Goal: Task Accomplishment & Management: Complete application form

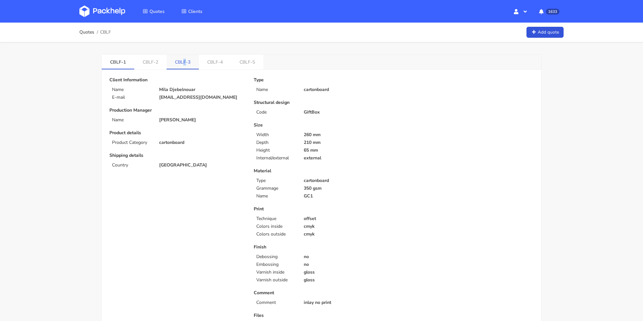
click at [186, 58] on link "CBLF-3" at bounding box center [182, 62] width 32 height 14
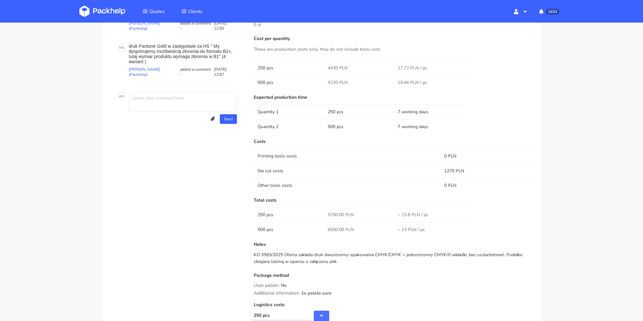
scroll to position [323, 0]
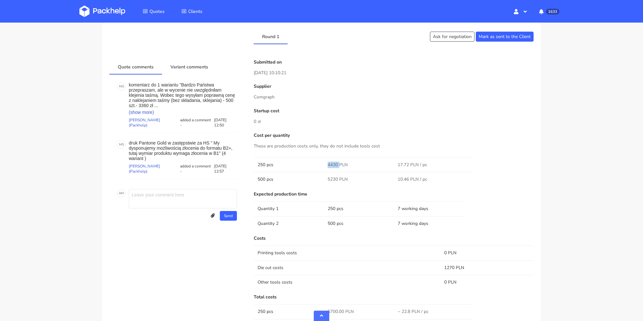
drag, startPoint x: 327, startPoint y: 162, endPoint x: 336, endPoint y: 163, distance: 8.8
click at [339, 163] on span "4430 PLN" at bounding box center [337, 165] width 20 height 6
copy span "4430"
click at [302, 138] on div "Cost per quantity These are production costs only, they do not include tools co…" at bounding box center [394, 160] width 280 height 54
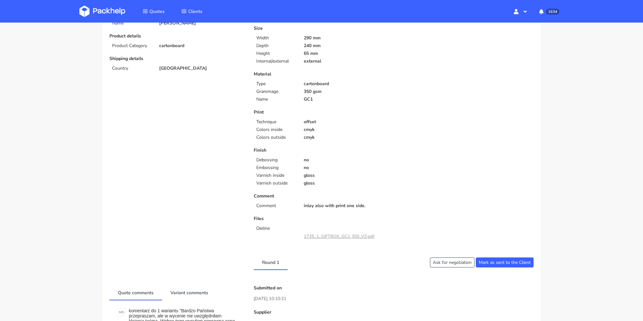
scroll to position [0, 0]
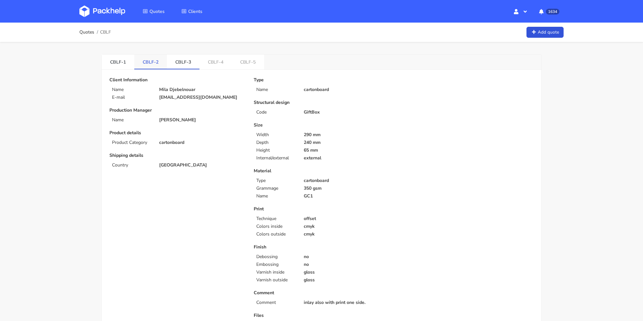
click at [156, 61] on link "CBLF-2" at bounding box center [150, 62] width 33 height 14
click at [182, 62] on link "CBLF-3" at bounding box center [183, 62] width 33 height 14
click at [151, 62] on link "CBLF-2" at bounding box center [150, 62] width 33 height 14
click at [181, 60] on link "CBLF-3" at bounding box center [183, 62] width 33 height 14
click at [154, 58] on link "CBLF-2" at bounding box center [150, 62] width 33 height 14
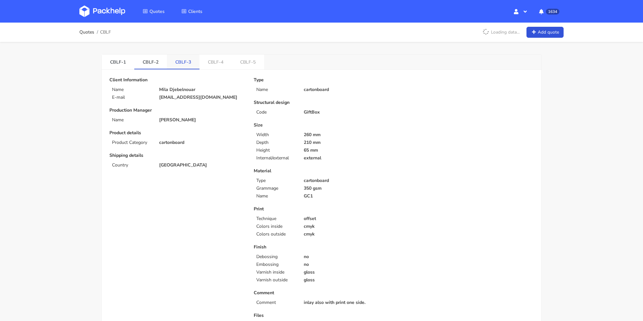
click at [179, 59] on link "CBLF-3" at bounding box center [183, 62] width 33 height 14
click at [245, 62] on link "CBLF-5" at bounding box center [248, 62] width 32 height 14
click at [220, 63] on link "CBLF-4" at bounding box center [215, 62] width 33 height 14
click at [150, 60] on link "CBLF-2" at bounding box center [150, 62] width 33 height 14
click at [186, 63] on link "CBLF-3" at bounding box center [183, 62] width 33 height 14
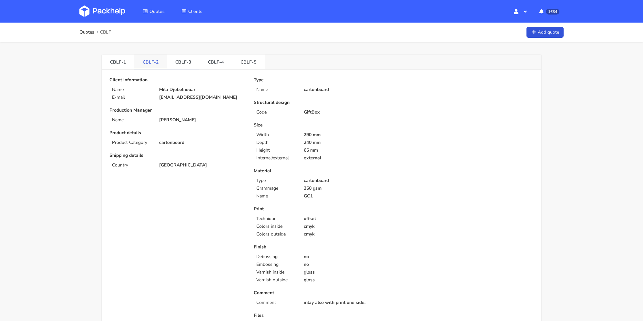
click at [156, 63] on link "CBLF-2" at bounding box center [150, 62] width 33 height 14
click at [186, 58] on link "CBLF-3" at bounding box center [183, 62] width 33 height 14
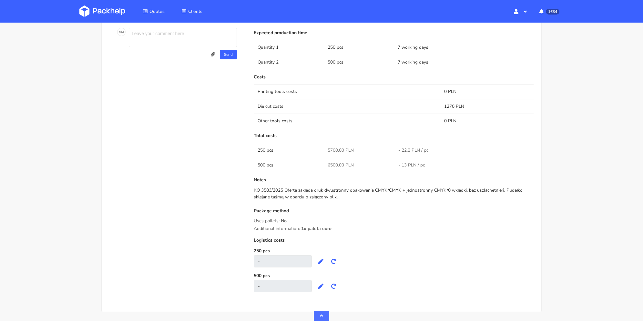
scroll to position [290, 0]
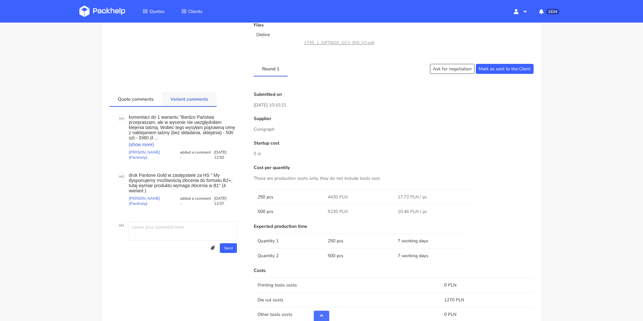
click at [186, 103] on link "Variant comments" at bounding box center [189, 99] width 55 height 14
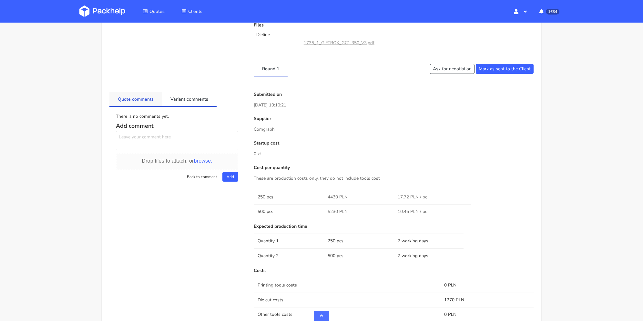
click at [145, 102] on link "Quote comments" at bounding box center [135, 99] width 53 height 14
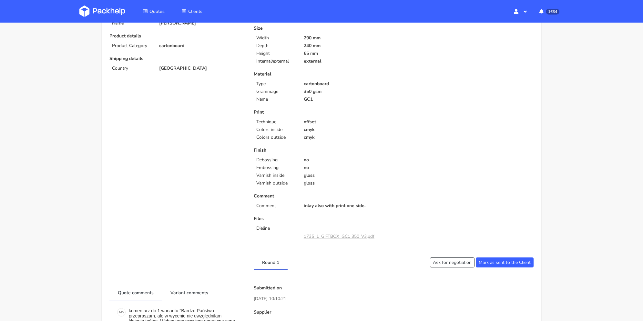
scroll to position [0, 0]
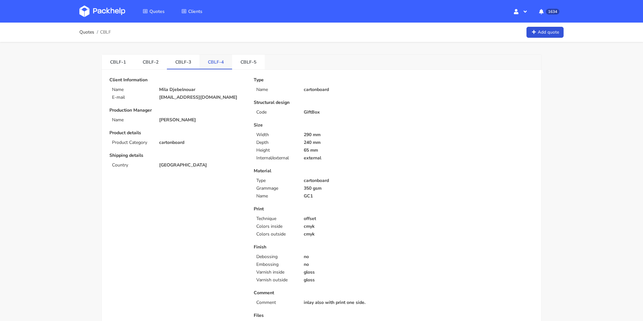
click at [216, 63] on link "CBLF-4" at bounding box center [215, 62] width 33 height 14
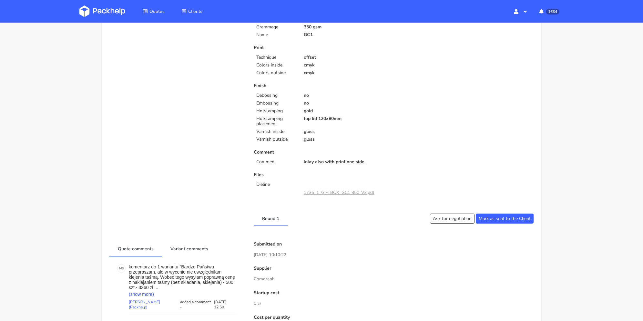
scroll to position [290, 0]
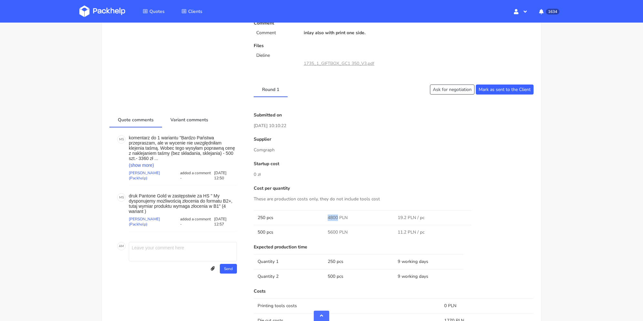
drag, startPoint x: 326, startPoint y: 217, endPoint x: 337, endPoint y: 219, distance: 10.8
click at [337, 219] on td "4800 PLN" at bounding box center [359, 217] width 70 height 15
copy span "4800"
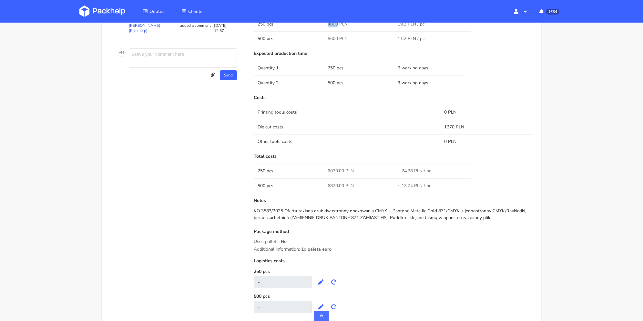
drag, startPoint x: 284, startPoint y: 210, endPoint x: 504, endPoint y: 214, distance: 220.1
click at [504, 214] on div "KO 3583/2025 Oferta zakłada druk dwustronny opakowania CMYK + Pantone Metallic …" at bounding box center [394, 214] width 280 height 13
copy div "Oferta zakłada druk dwustronny opakowania CMYK + Pantone Metallic Gold 871/CMYK…"
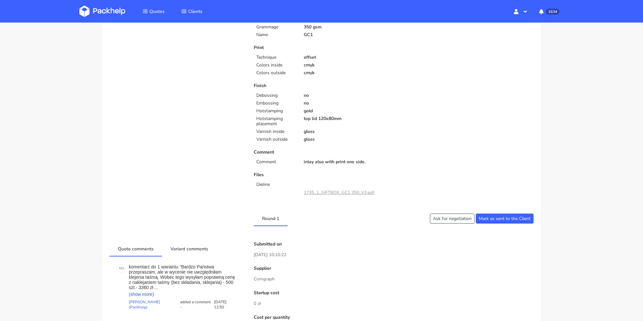
scroll to position [0, 0]
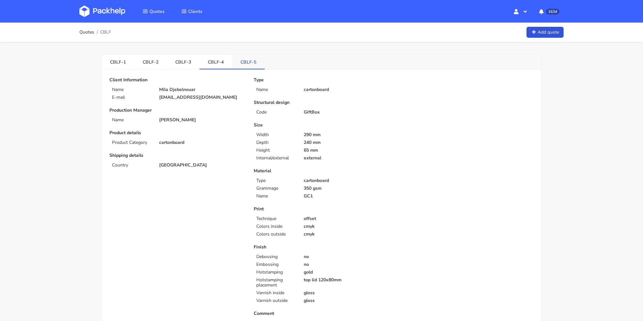
click at [252, 60] on link "CBLF-5" at bounding box center [248, 62] width 33 height 14
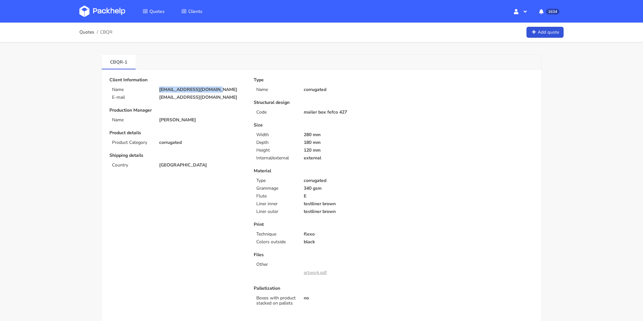
drag, startPoint x: 220, startPoint y: 91, endPoint x: 164, endPoint y: 82, distance: 56.2
click at [157, 88] on div "[EMAIL_ADDRESS][DOMAIN_NAME]" at bounding box center [202, 89] width 95 height 5
copy p "[EMAIL_ADDRESS][DOMAIN_NAME]"
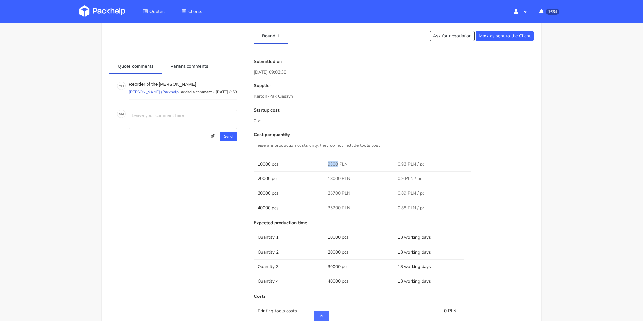
drag, startPoint x: 330, startPoint y: 162, endPoint x: 337, endPoint y: 164, distance: 7.7
click at [337, 162] on tr "10000 pcs 9300 PLN 0.93 PLN / pc" at bounding box center [394, 164] width 280 height 15
copy tr "9300"
drag, startPoint x: 327, startPoint y: 195, endPoint x: 340, endPoint y: 195, distance: 12.9
click at [340, 195] on span "26700 PLN" at bounding box center [338, 193] width 23 height 6
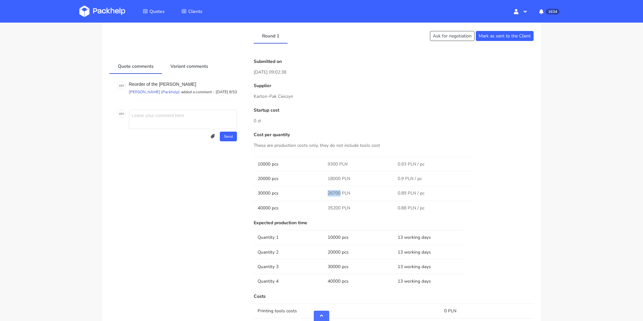
copy span "26700"
drag, startPoint x: 327, startPoint y: 207, endPoint x: 340, endPoint y: 206, distance: 13.3
click at [340, 206] on td "35200 PLN" at bounding box center [359, 208] width 70 height 15
copy span "35200"
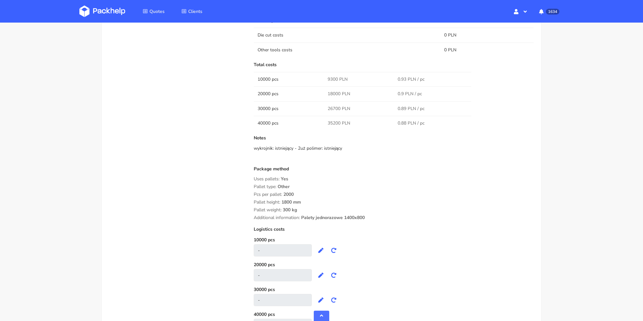
scroll to position [548, 0]
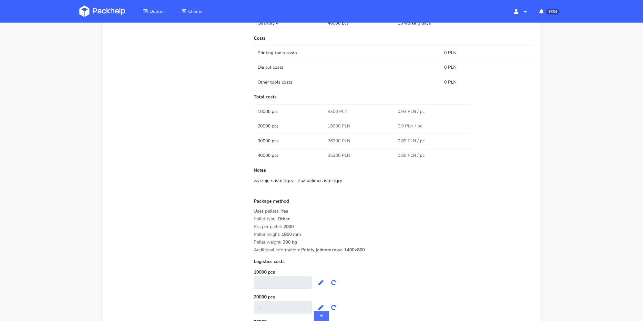
drag, startPoint x: 381, startPoint y: 250, endPoint x: 253, endPoint y: 210, distance: 134.9
click at [253, 210] on div "Submitted on 02 Oct 2025 09:02:38 Supplier Karton-Pak Cieszyn Startup cost 0 zł…" at bounding box center [393, 85] width 289 height 569
copy div "Uses pallets: Yes Pallet type: Other Pcs per pallet: 2000 Pallet height: 1800 m…"
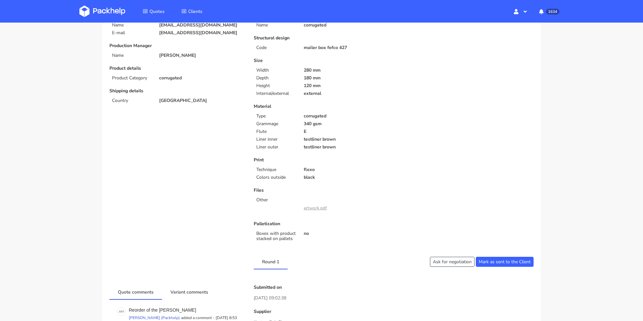
scroll to position [0, 0]
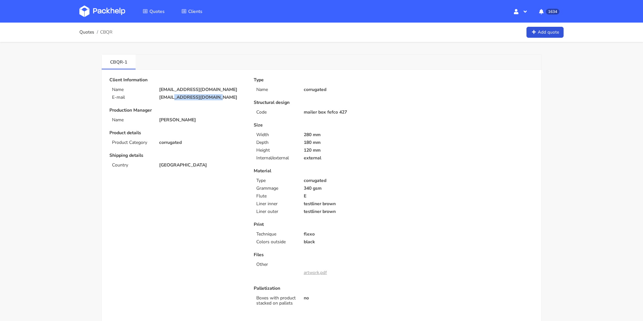
drag, startPoint x: 200, startPoint y: 99, endPoint x: 174, endPoint y: 98, distance: 26.5
click at [174, 98] on div "Client Information Name order@justamazingbv.com E-mail order@justamazingbv.com …" at bounding box center [177, 195] width 144 height 236
copy p "justamazingbv.com"
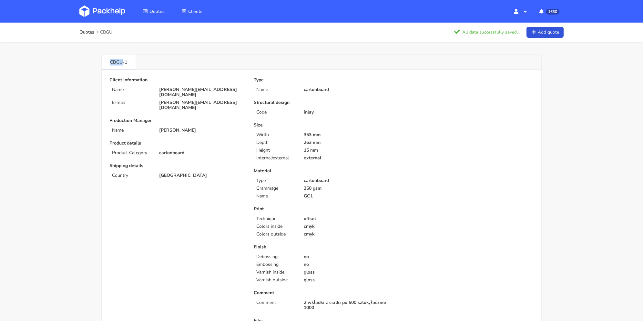
scroll to position [53, 0]
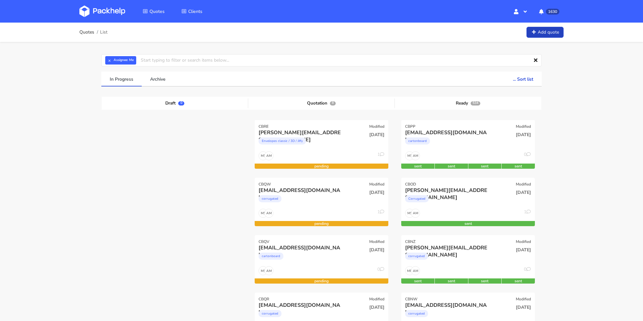
click at [544, 28] on link "Add quote" at bounding box center [544, 32] width 37 height 11
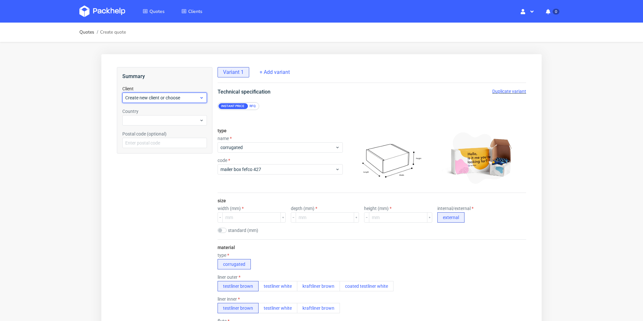
click at [156, 95] on span "Create new client or choose" at bounding box center [162, 98] width 74 height 6
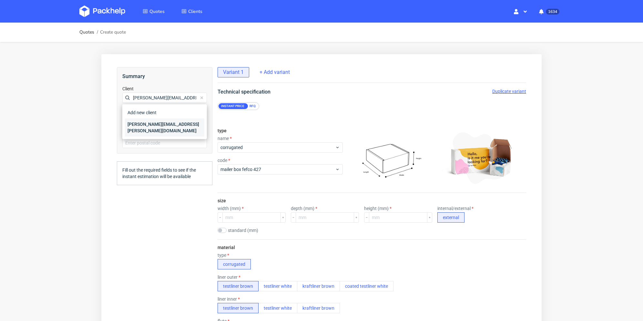
type input "felix.legoff@candeur.co"
click at [154, 122] on div "felix.legoff@candeur.co" at bounding box center [164, 127] width 79 height 18
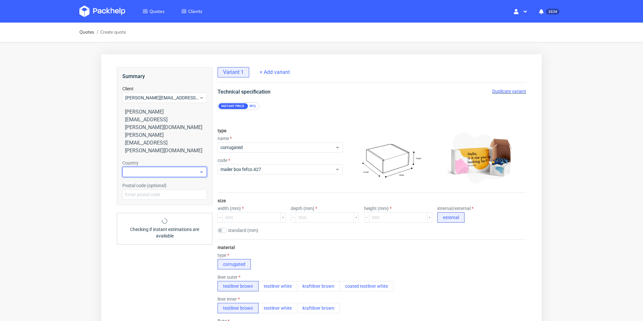
click at [153, 167] on div at bounding box center [164, 172] width 85 height 10
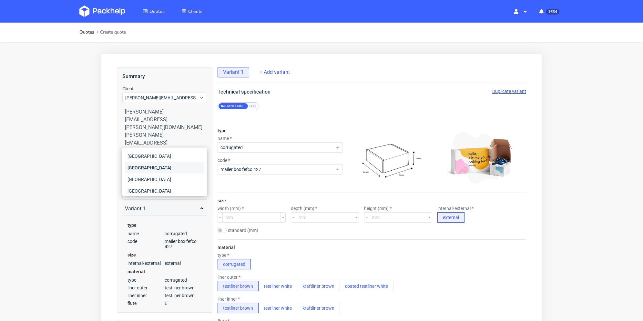
type input "fr"
drag, startPoint x: 152, startPoint y: 167, endPoint x: 187, endPoint y: 161, distance: 36.0
click at [153, 167] on div "[GEOGRAPHIC_DATA]" at bounding box center [164, 168] width 79 height 12
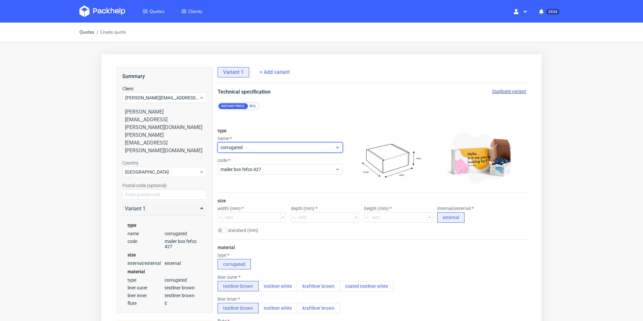
click at [250, 145] on span "corrugated" at bounding box center [277, 147] width 115 height 6
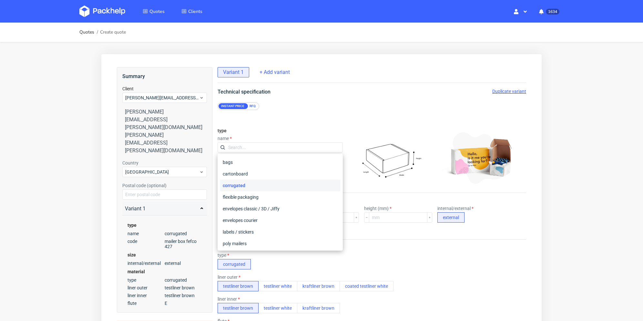
click at [255, 108] on div "RFQ" at bounding box center [252, 106] width 11 height 6
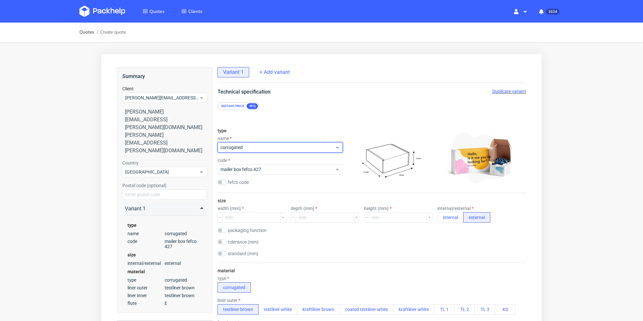
click at [256, 147] on span "corrugated" at bounding box center [277, 147] width 115 height 6
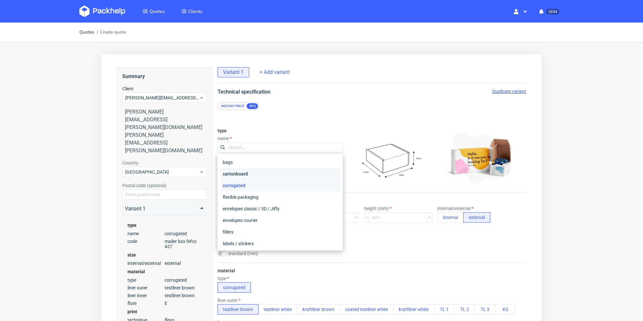
click at [260, 176] on div "cartonboard" at bounding box center [280, 174] width 120 height 12
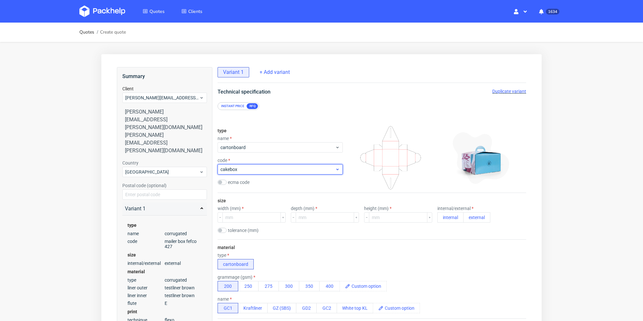
click at [258, 173] on div "cakebox" at bounding box center [279, 169] width 125 height 10
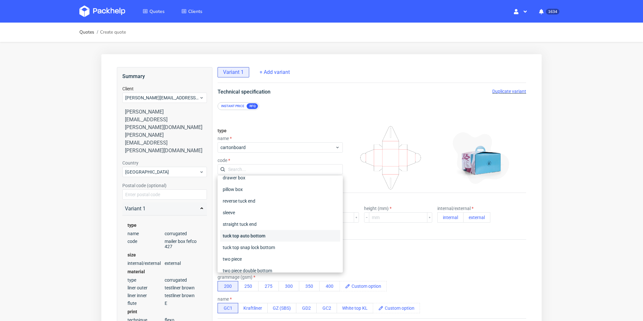
scroll to position [97, 0]
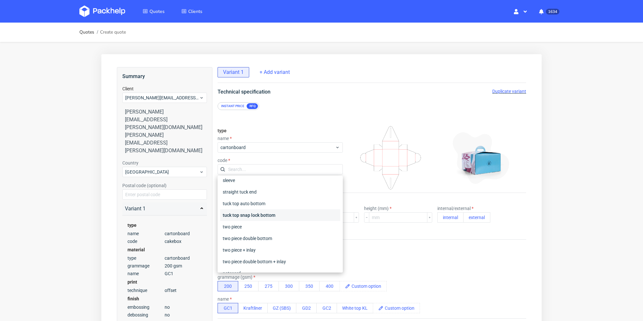
click at [283, 214] on div "tuck top snap lock bottom" at bounding box center [280, 215] width 120 height 12
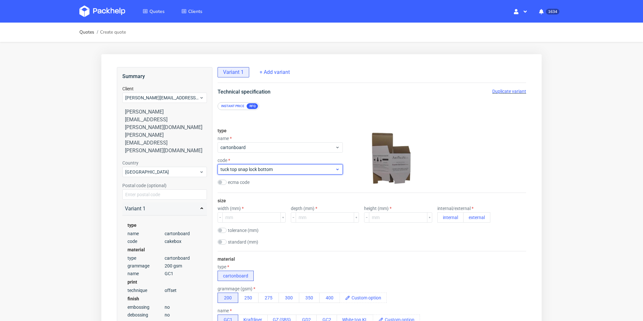
click at [282, 172] on span "tuck top snap lock bottom" at bounding box center [277, 169] width 115 height 6
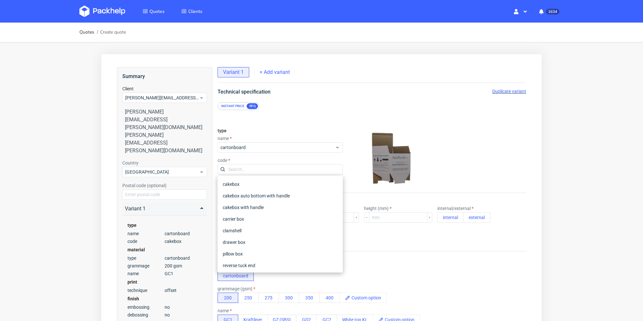
scroll to position [88, 0]
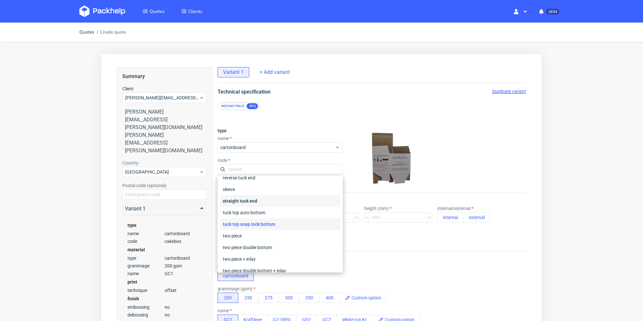
click at [280, 201] on div "straight tuck end" at bounding box center [280, 201] width 120 height 12
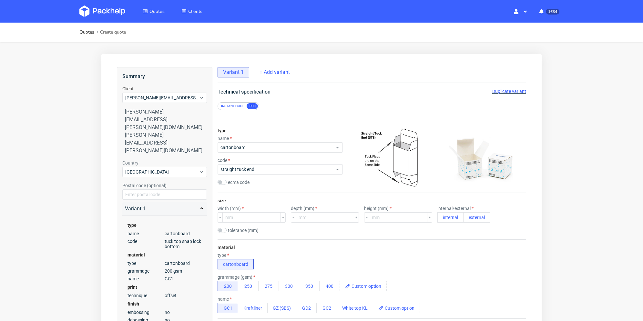
click at [290, 192] on div "type name cartonboard code straight tuck end ecma code" at bounding box center [279, 158] width 125 height 70
click at [269, 216] on input "number" at bounding box center [251, 217] width 58 height 10
type input "72"
click at [322, 217] on input "number" at bounding box center [325, 217] width 58 height 10
type input "72"
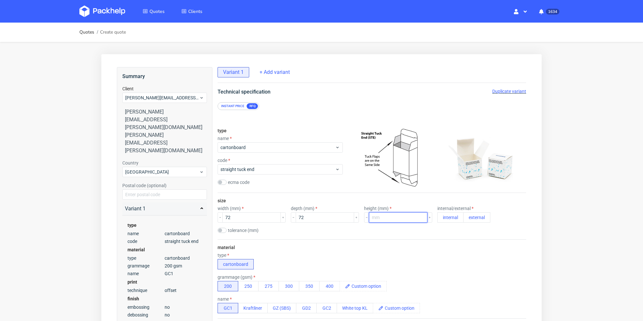
click at [380, 218] on input "number" at bounding box center [398, 217] width 58 height 10
type input "145"
click at [467, 221] on button "external" at bounding box center [476, 217] width 27 height 10
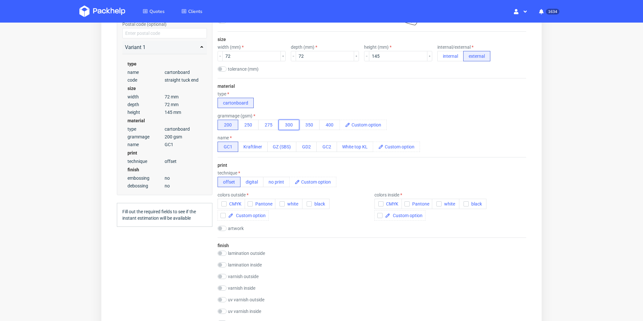
click at [290, 123] on button "300" at bounding box center [288, 125] width 21 height 10
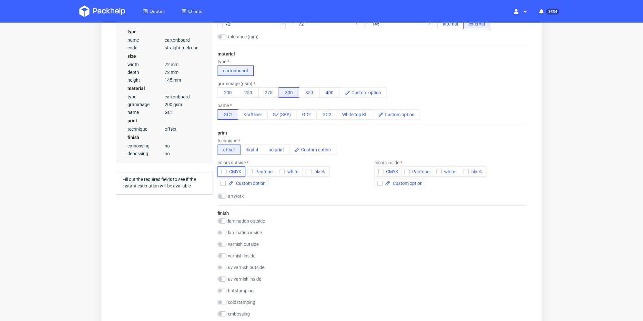
click at [225, 171] on icon "button" at bounding box center [224, 171] width 5 height 5
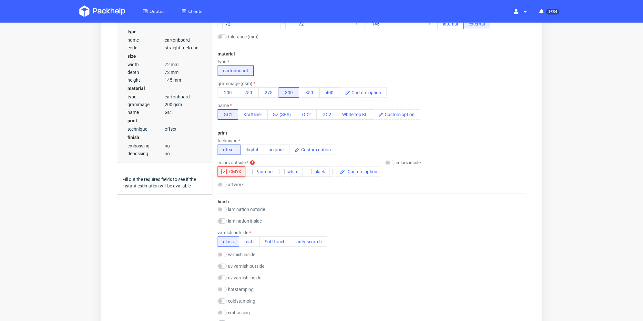
scroll to position [258, 0]
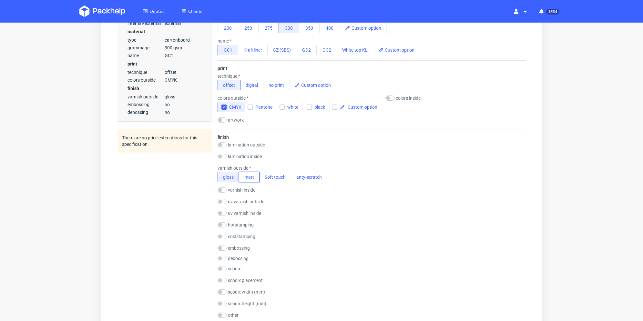
click at [252, 178] on button "matt" at bounding box center [249, 177] width 21 height 10
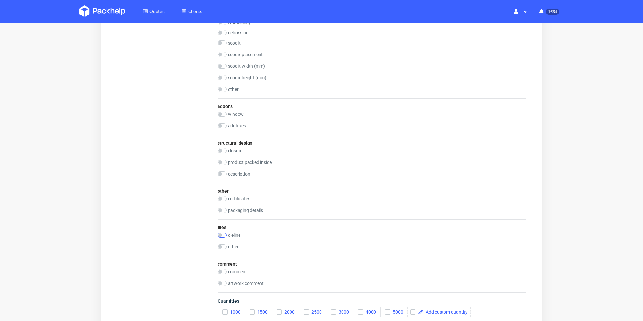
scroll to position [608, 0]
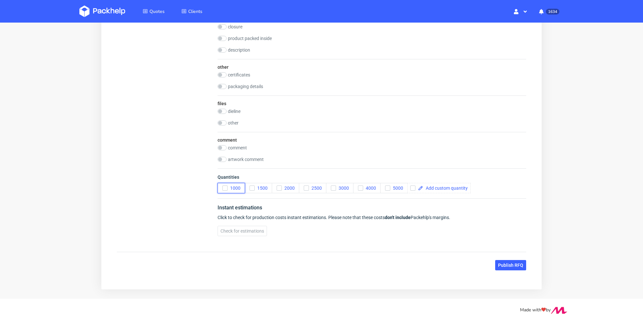
click at [224, 187] on icon "button" at bounding box center [225, 188] width 5 height 5
click at [277, 187] on icon "button" at bounding box center [279, 188] width 5 height 5
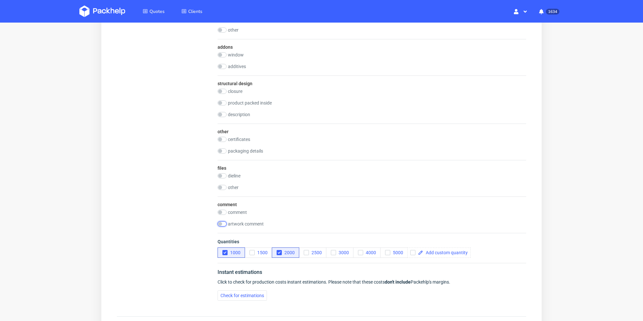
click at [219, 225] on input "checkbox" at bounding box center [221, 223] width 9 height 5
checkbox input "true"
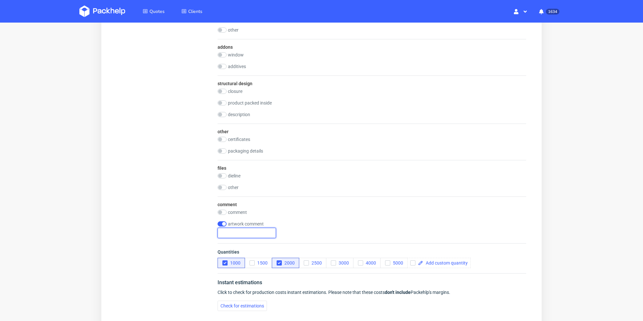
click at [238, 230] on input "text" at bounding box center [246, 233] width 58 height 10
drag, startPoint x: 247, startPoint y: 233, endPoint x: 211, endPoint y: 235, distance: 36.2
type input "2 designy po 1000 sztuk"
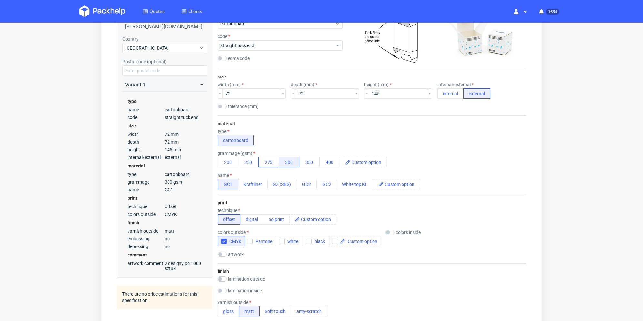
scroll to position [92, 0]
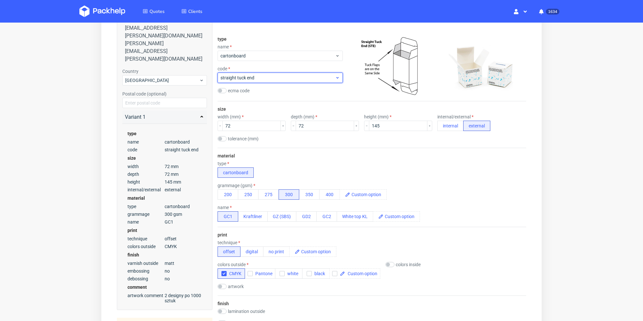
click at [278, 73] on div "straight tuck end" at bounding box center [279, 78] width 125 height 10
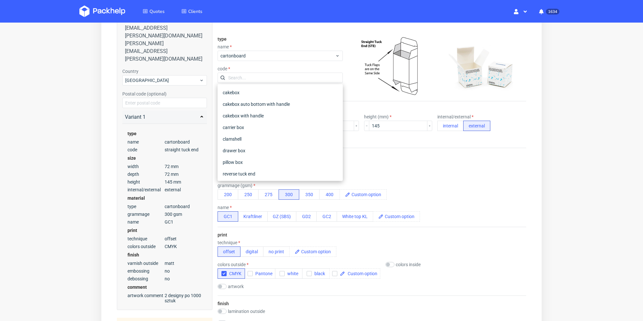
scroll to position [65, 0]
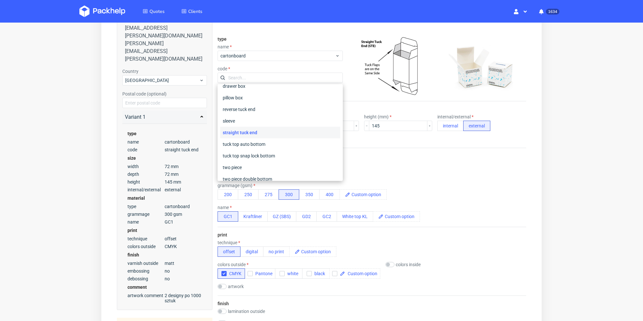
click at [278, 73] on input "text" at bounding box center [279, 78] width 125 height 10
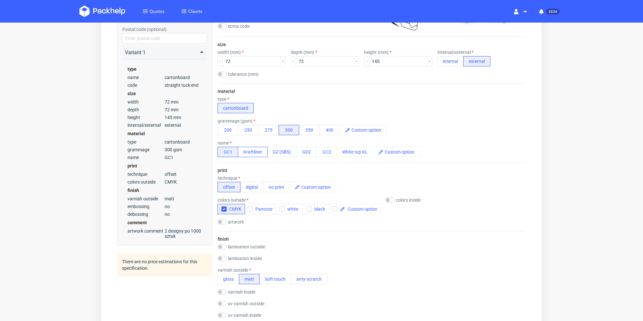
scroll to position [188, 0]
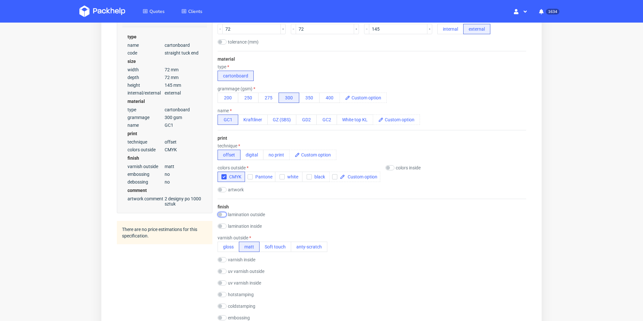
click at [225, 214] on input "checkbox" at bounding box center [221, 214] width 9 height 5
checkbox input "true"
click at [252, 224] on button "matt" at bounding box center [249, 223] width 21 height 10
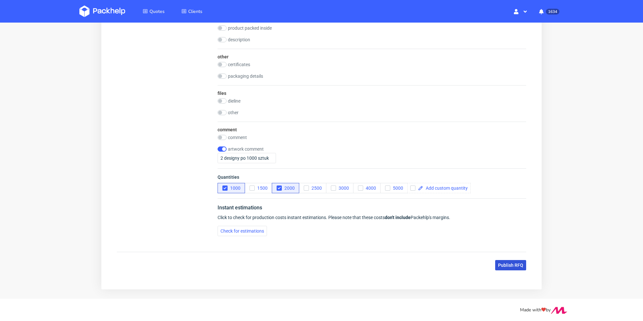
click at [520, 264] on span "Publish RFQ" at bounding box center [510, 265] width 25 height 5
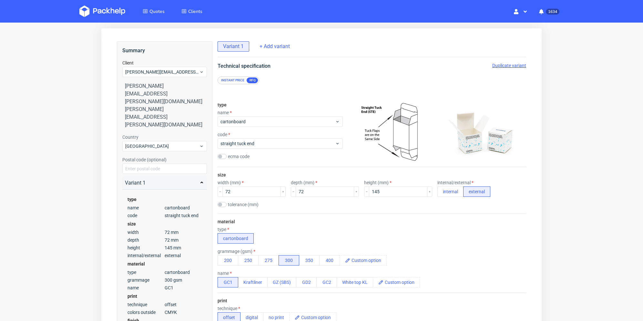
scroll to position [0, 0]
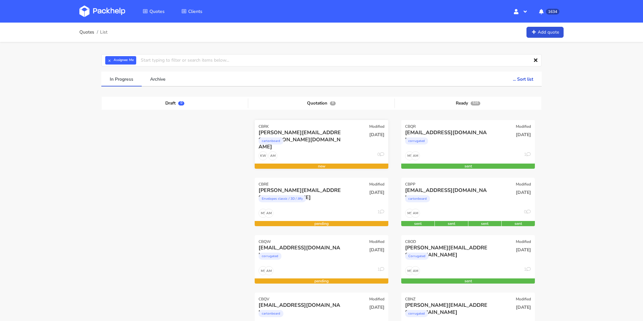
click at [319, 146] on div "cartonboard" at bounding box center [300, 142] width 85 height 13
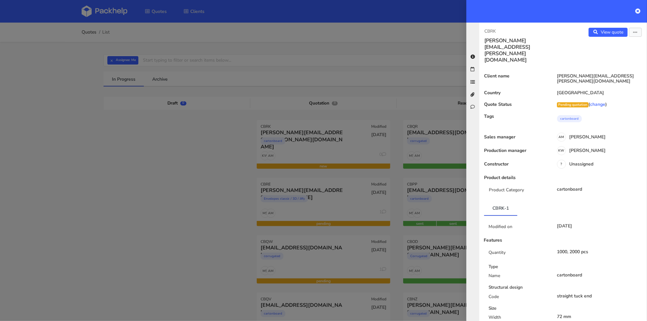
scroll to position [129, 0]
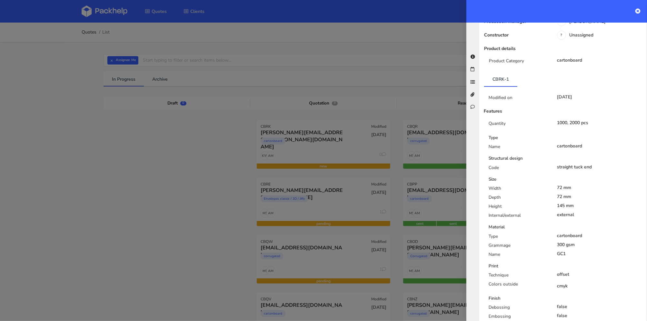
drag, startPoint x: 488, startPoint y: 134, endPoint x: 584, endPoint y: 195, distance: 113.7
click at [591, 227] on div "Type Name cartonboard Structural design Code straight tuck end Size Width 72 mm…" at bounding box center [563, 245] width 168 height 220
copy div "Structural design Code straight tuck end Size Width 72 mm Depth 72 mm Height 14…"
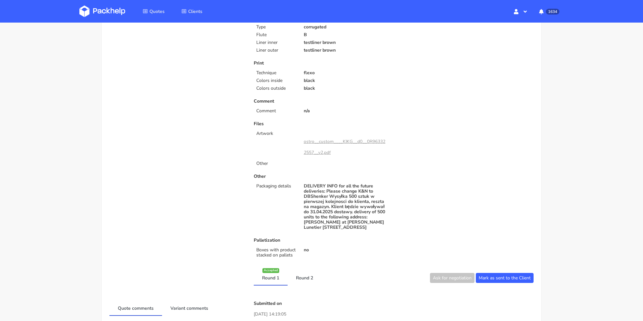
scroll to position [258, 0]
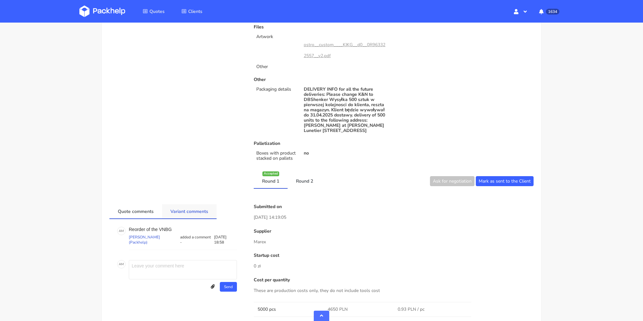
click at [185, 210] on link "Variant comments" at bounding box center [189, 211] width 55 height 14
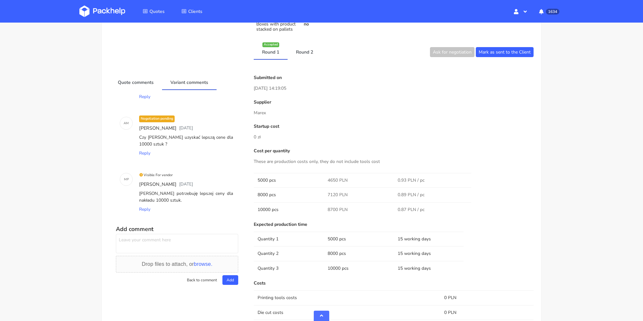
scroll to position [0, 0]
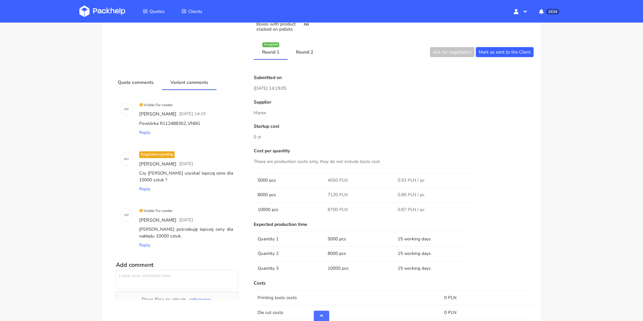
drag, startPoint x: 199, startPoint y: 123, endPoint x: 189, endPoint y: 121, distance: 10.7
click at [189, 121] on div "Powtórka R112488362_VNBG" at bounding box center [186, 123] width 96 height 9
copy div "VNBG"
